Goal: Navigation & Orientation: Find specific page/section

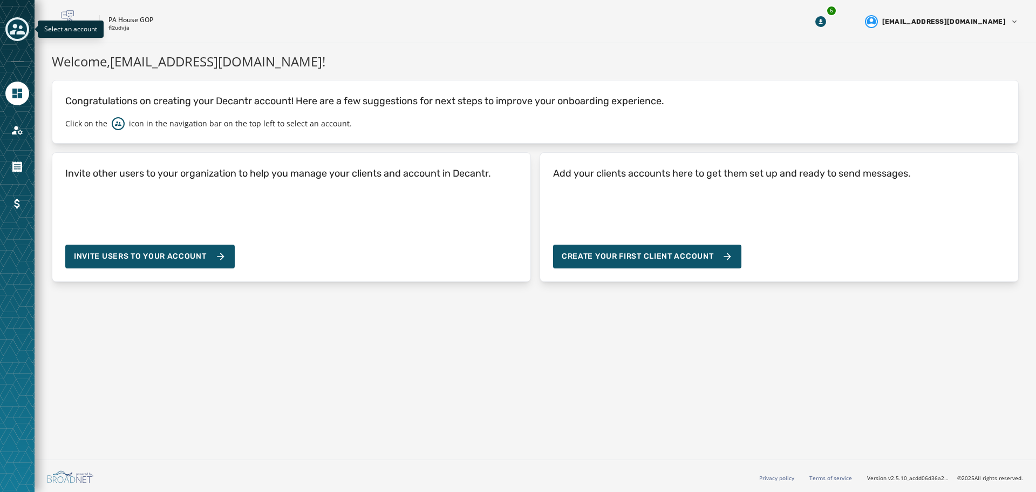
click at [17, 31] on icon "Toggle account select drawer" at bounding box center [17, 29] width 15 height 15
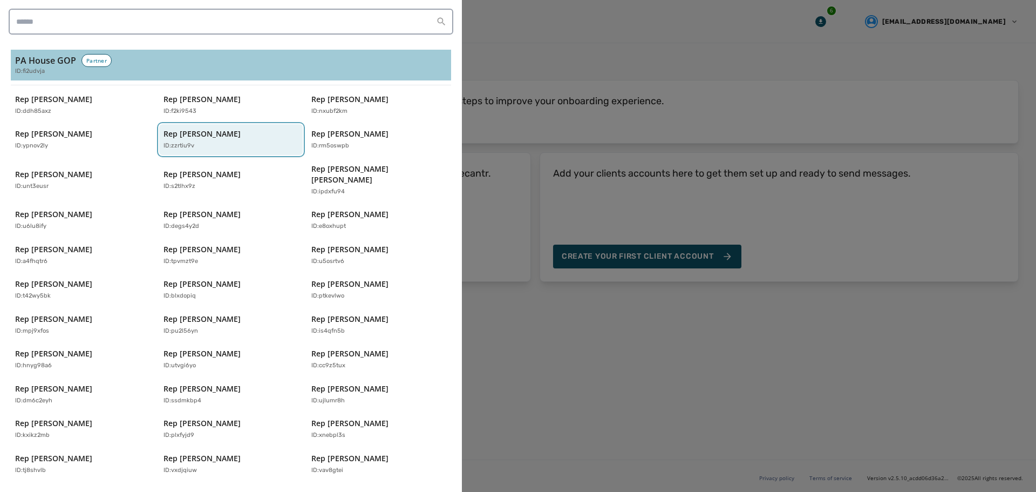
click at [180, 147] on p "ID: zzrtiu9v" at bounding box center [179, 145] width 31 height 9
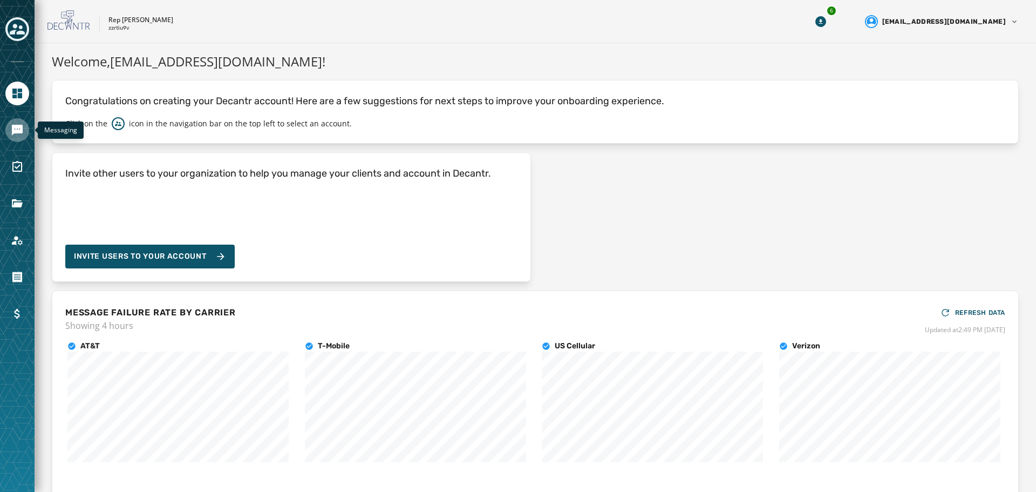
click at [17, 127] on icon "Navigate to Messaging" at bounding box center [17, 130] width 11 height 11
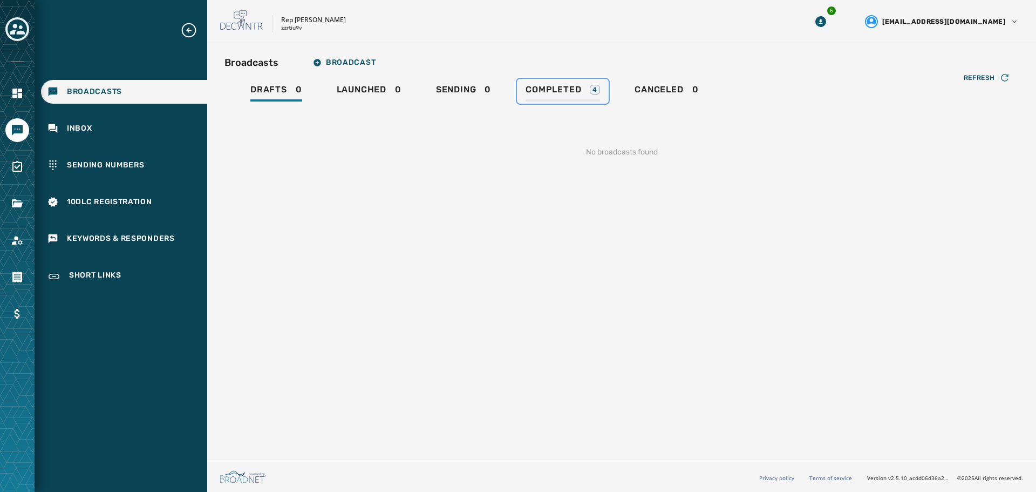
click at [580, 92] on span "Completed" at bounding box center [554, 89] width 56 height 11
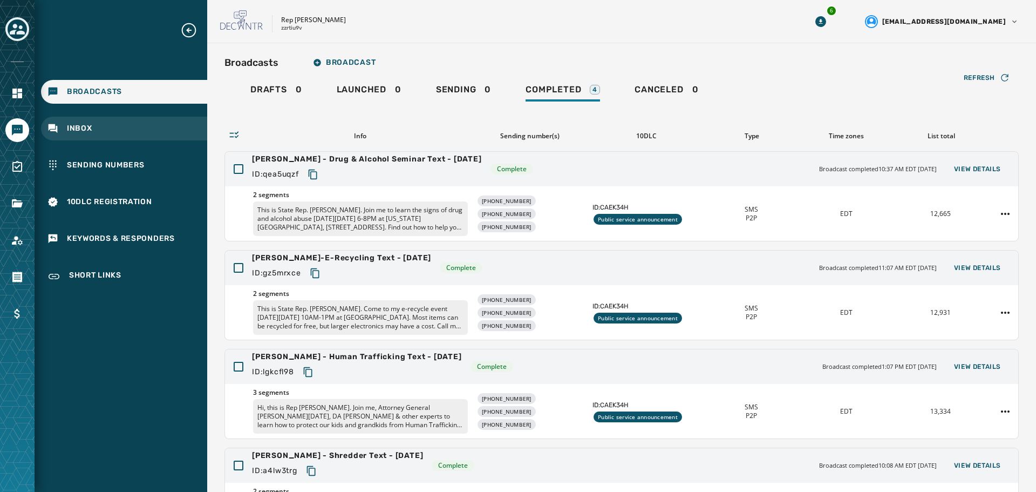
click at [80, 133] on span "Inbox" at bounding box center [79, 128] width 25 height 11
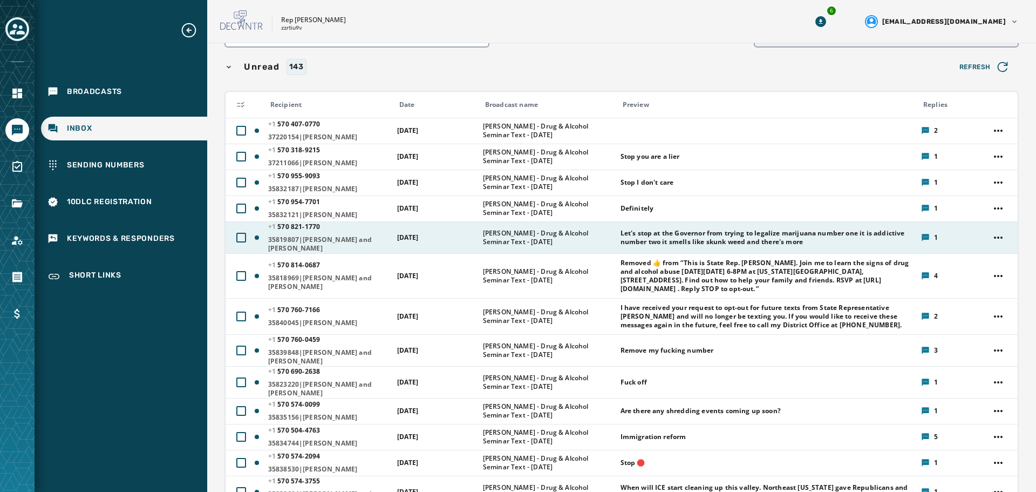
scroll to position [108, 0]
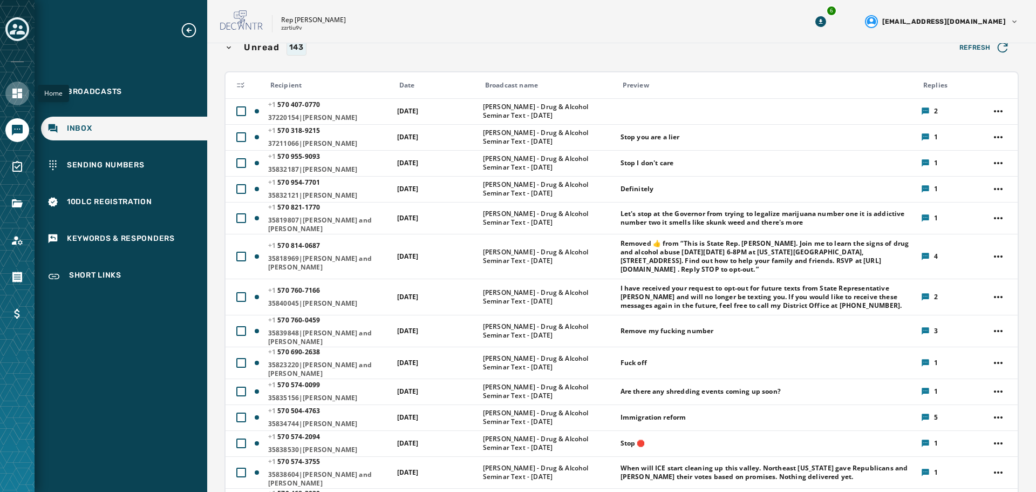
click at [10, 92] on link "Navigate to Home" at bounding box center [17, 93] width 24 height 24
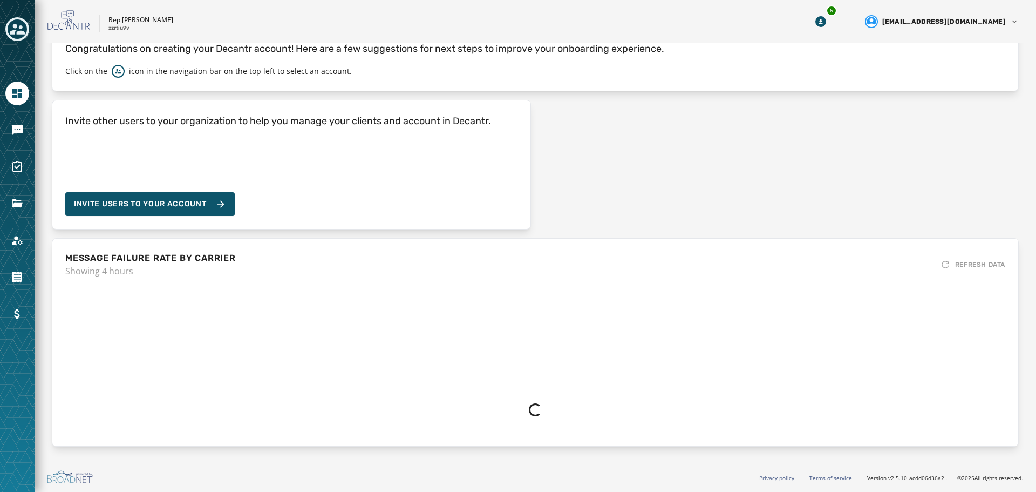
scroll to position [57, 0]
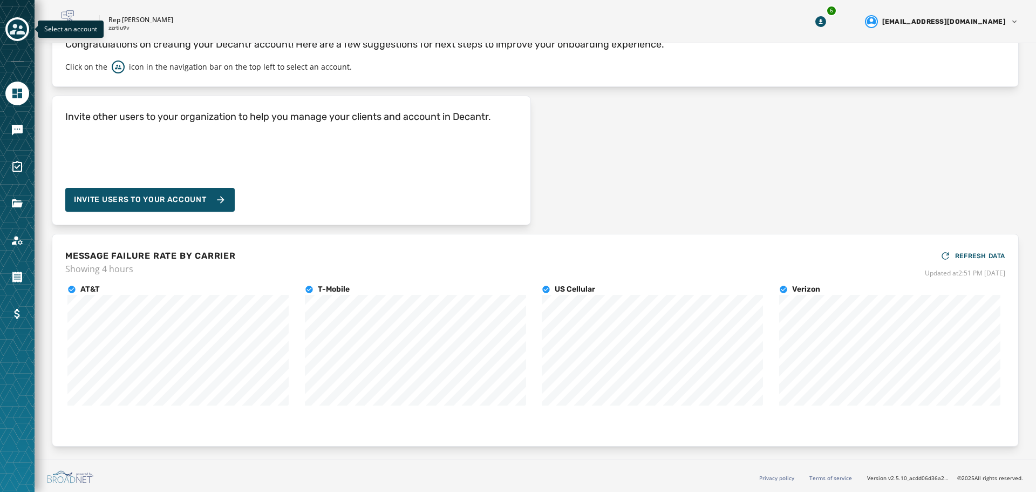
click at [17, 33] on icon "Toggle account select drawer" at bounding box center [17, 29] width 15 height 11
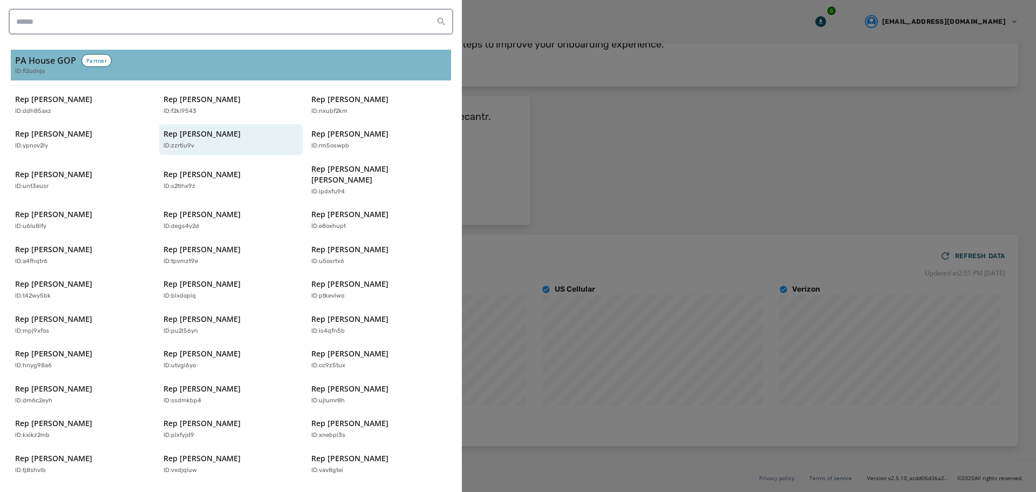
click at [32, 69] on span "ID: fi2udvja" at bounding box center [30, 71] width 30 height 9
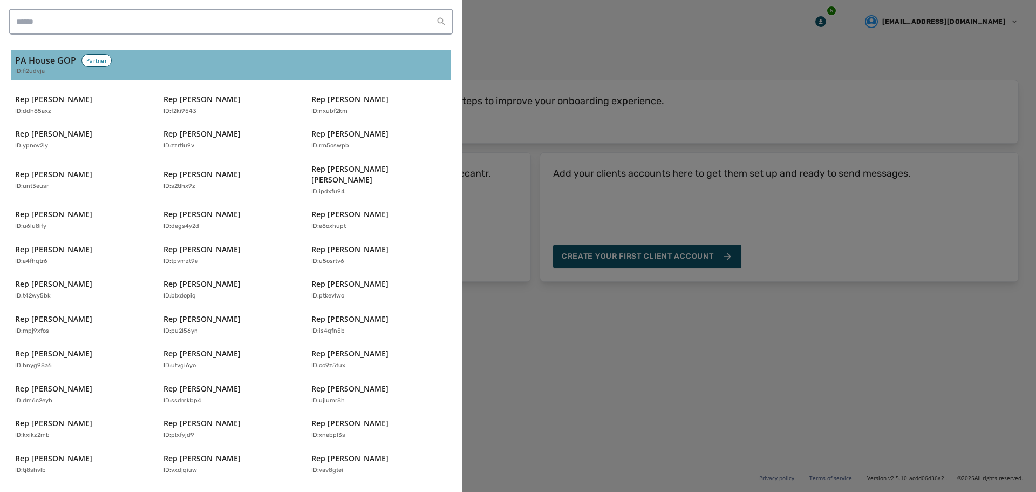
scroll to position [0, 0]
